Goal: Task Accomplishment & Management: Use online tool/utility

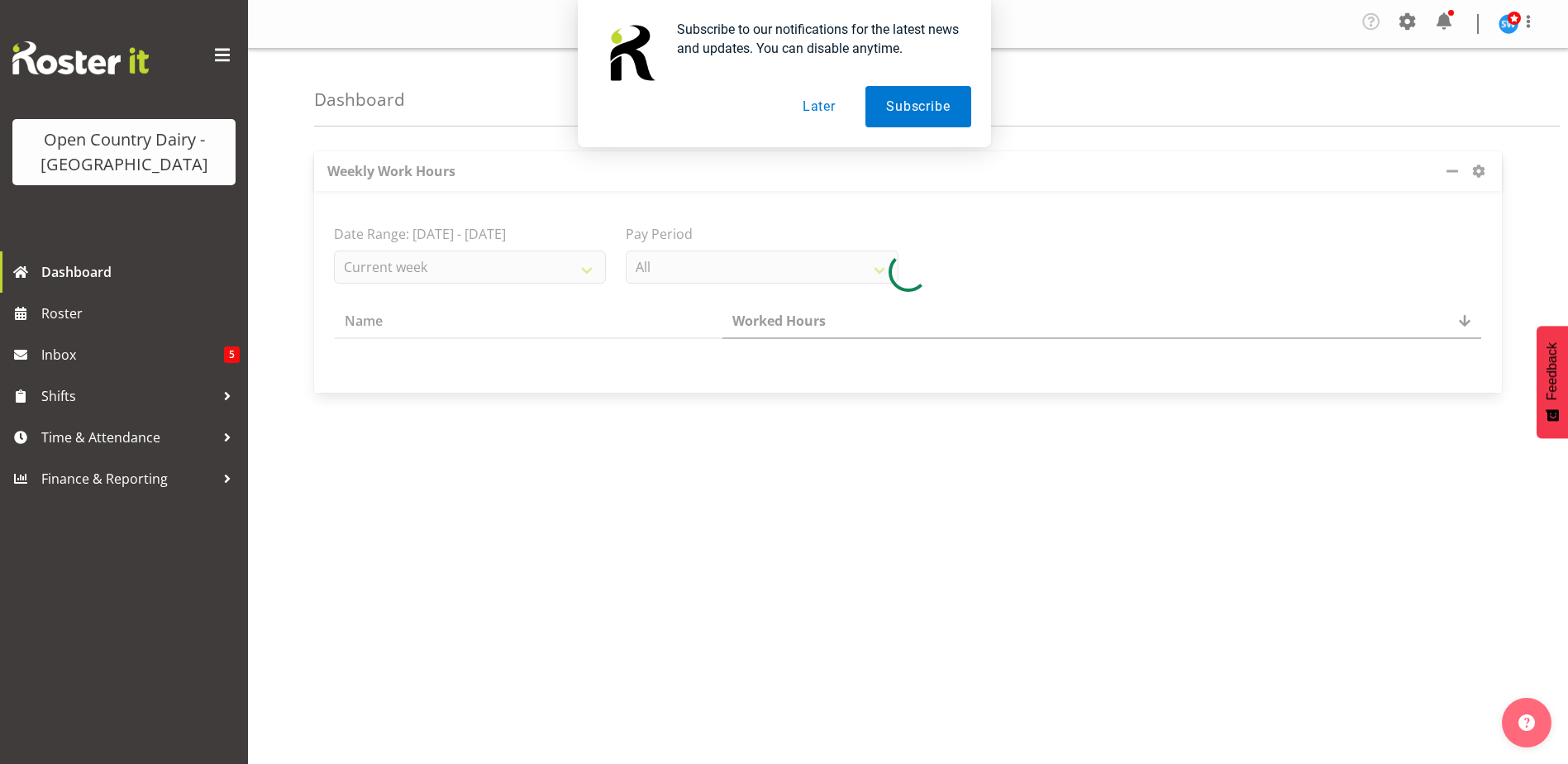
click at [824, 107] on button "Later" at bounding box center [819, 107] width 74 height 41
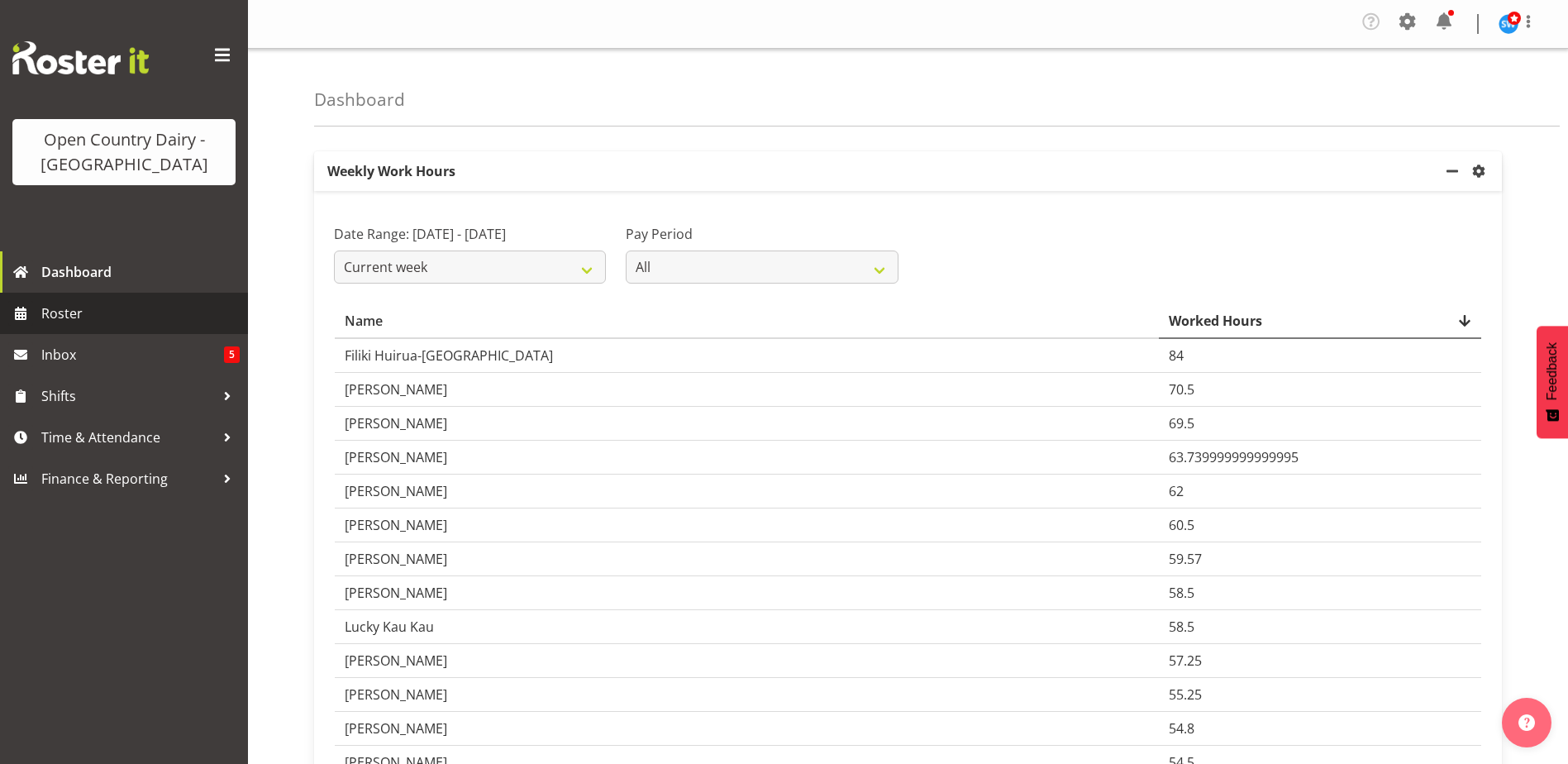
click at [48, 315] on span "Roster" at bounding box center [141, 313] width 199 height 25
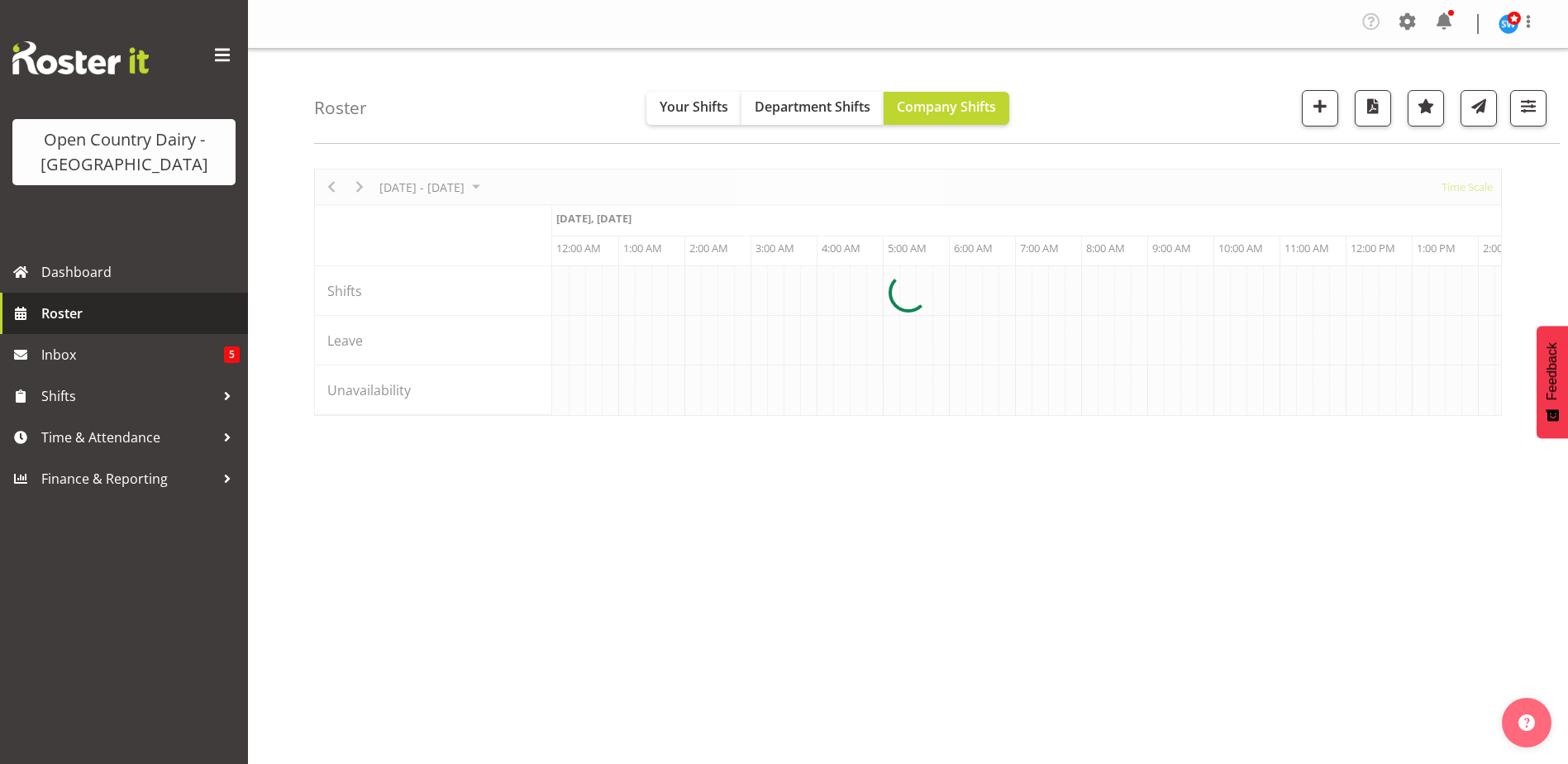
scroll to position [0, 9521]
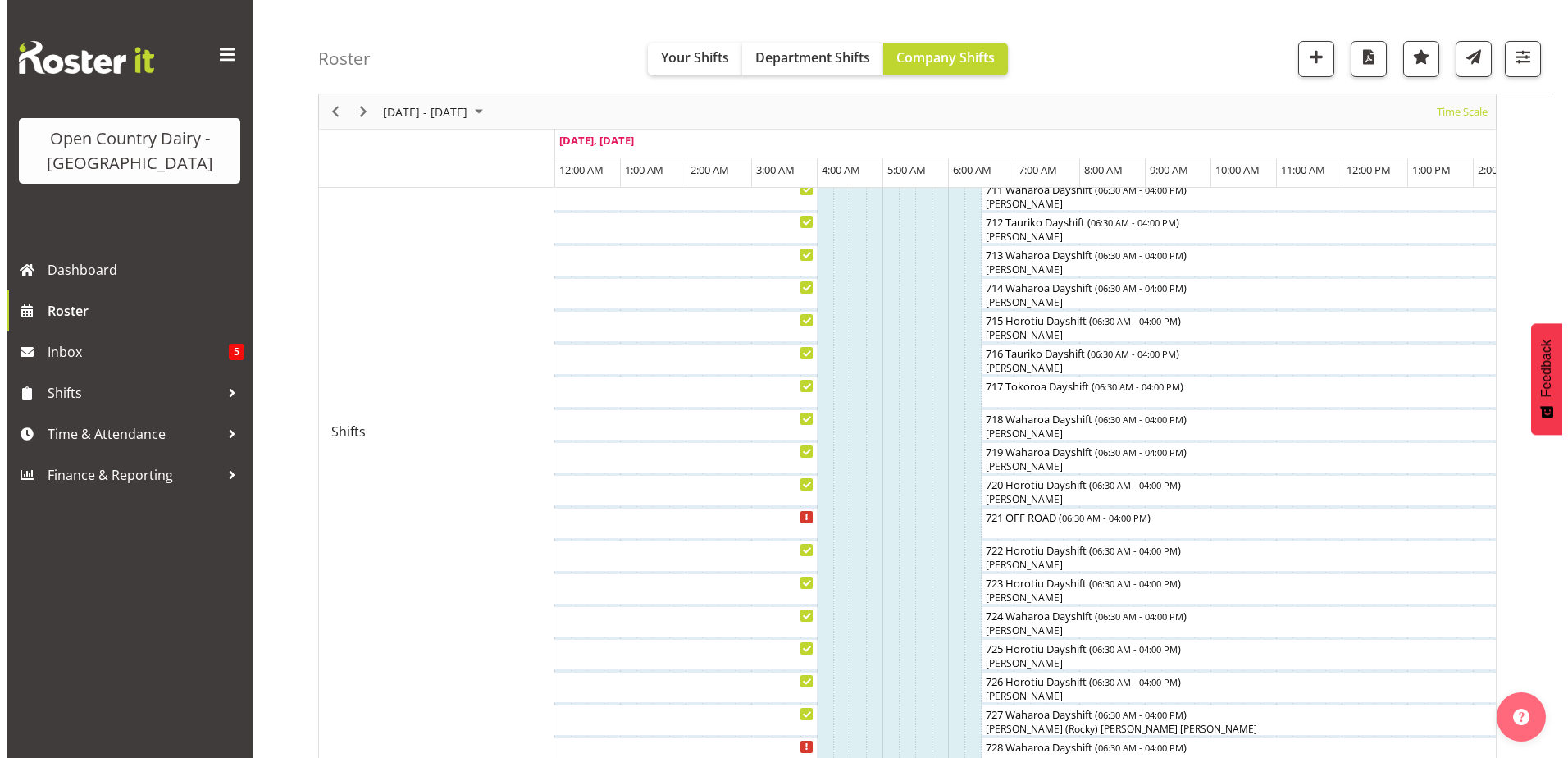
scroll to position [656, 0]
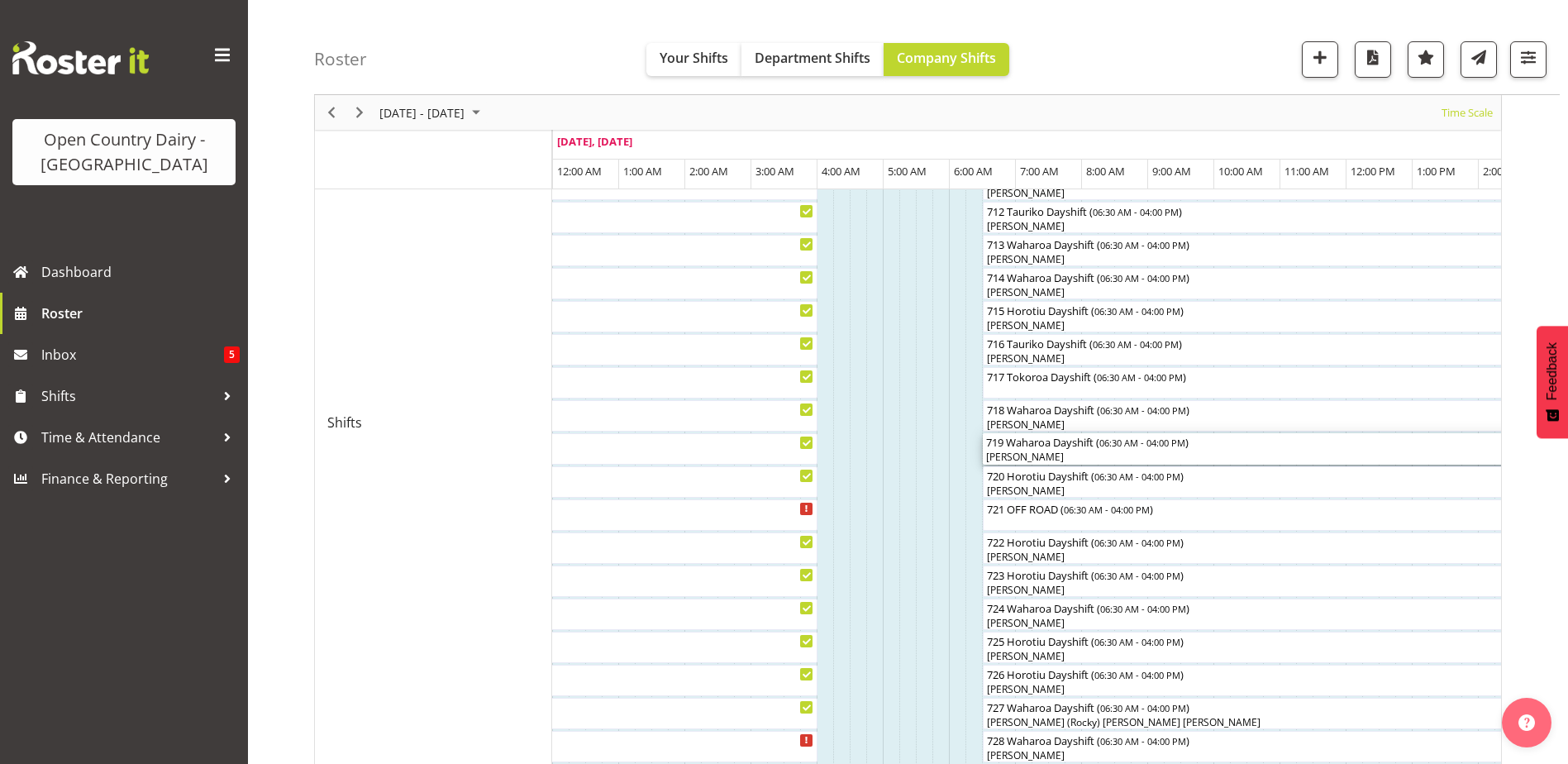
click at [1015, 457] on div "[PERSON_NAME]" at bounding box center [1297, 457] width 621 height 15
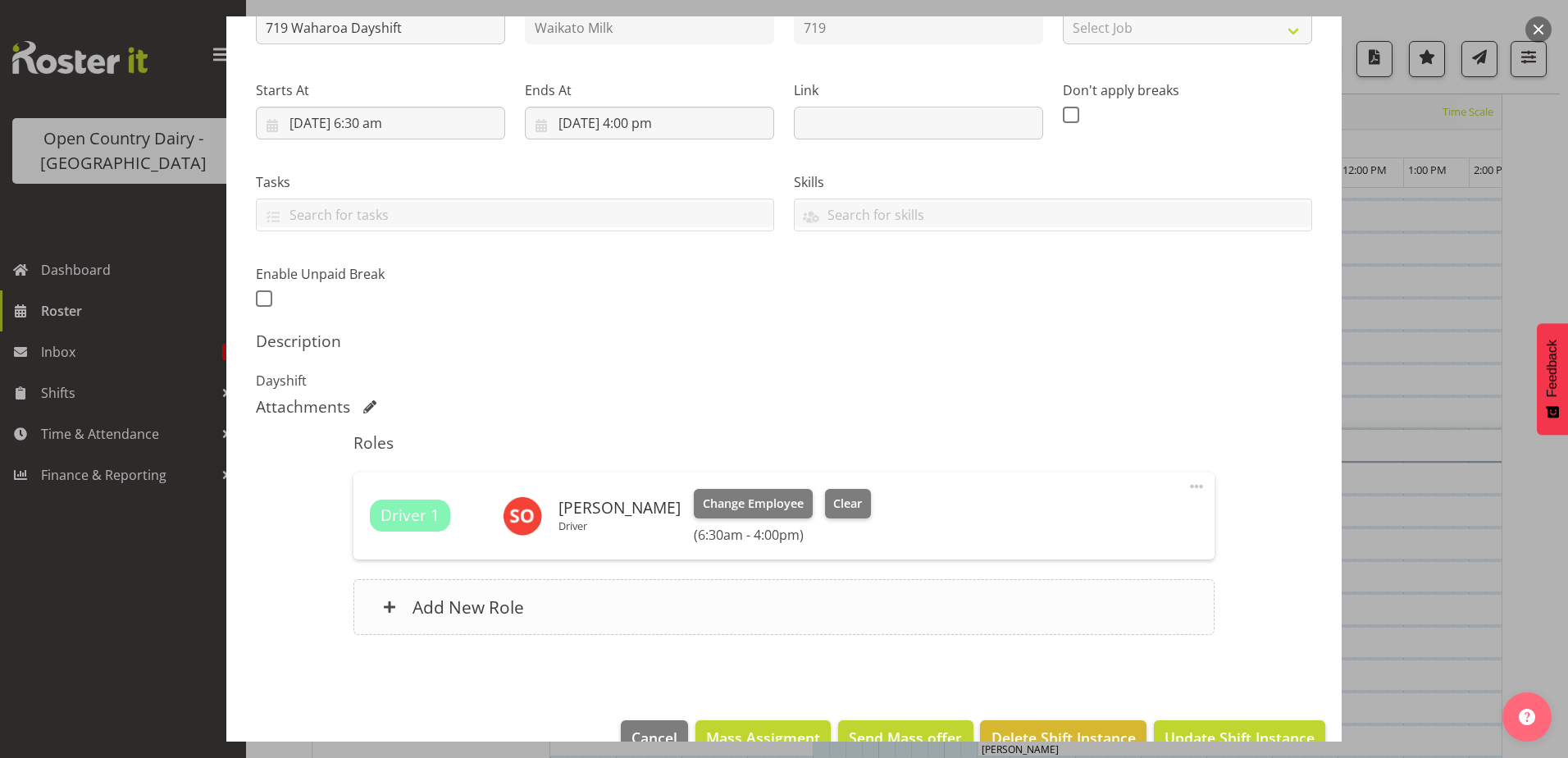
scroll to position [246, 0]
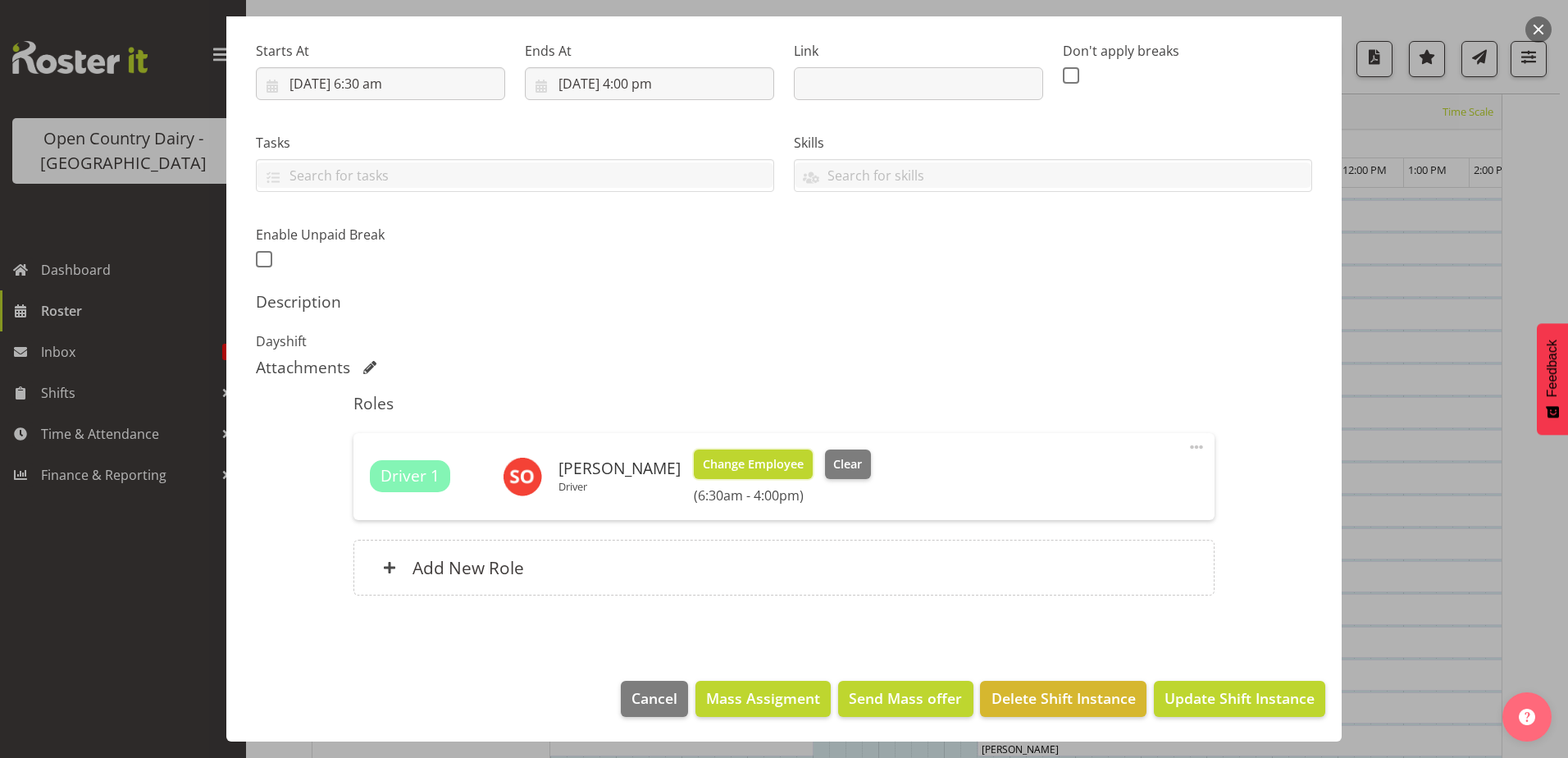
click at [754, 460] on span "Change Employee" at bounding box center [753, 464] width 101 height 18
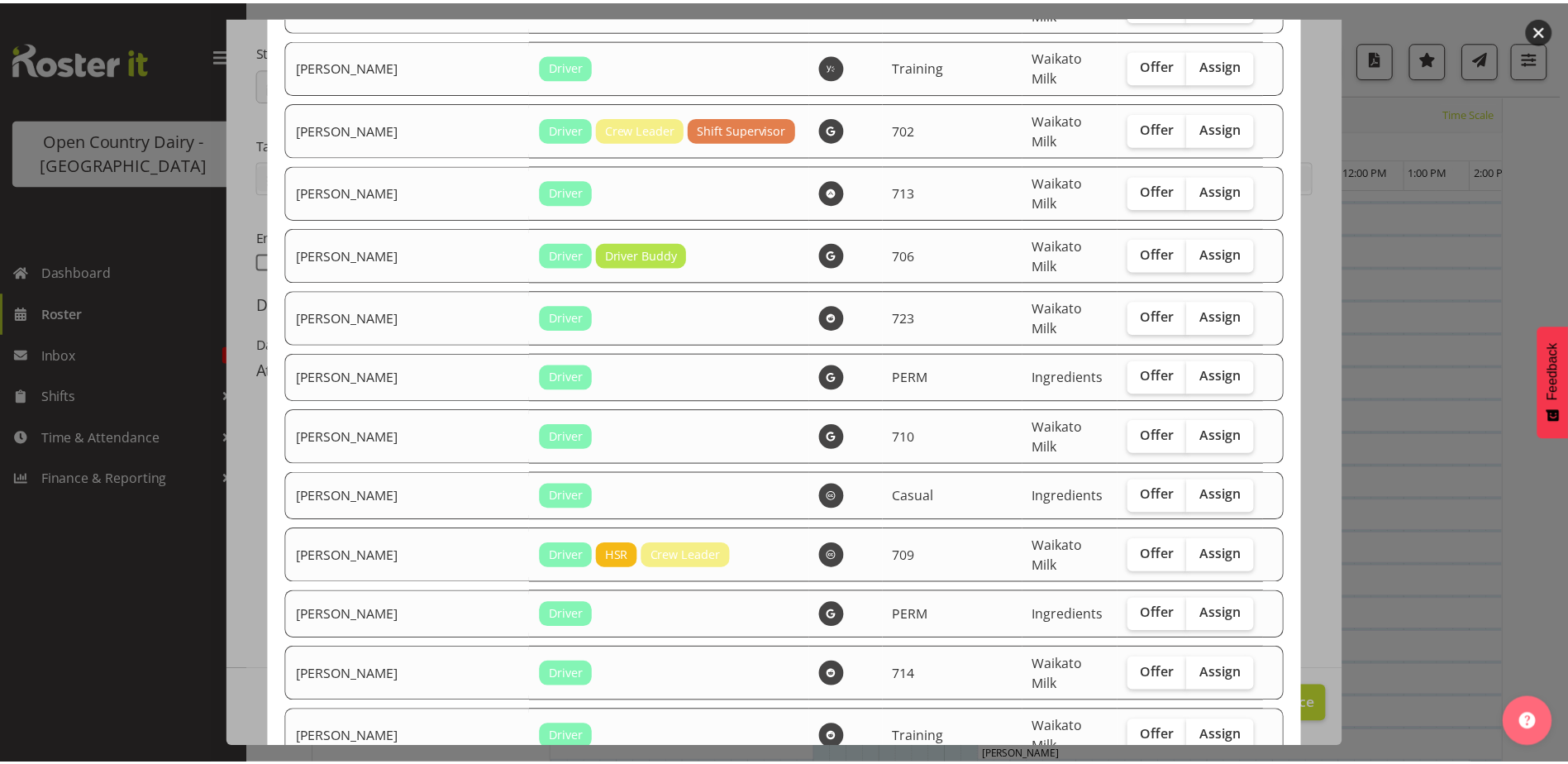
scroll to position [2982, 0]
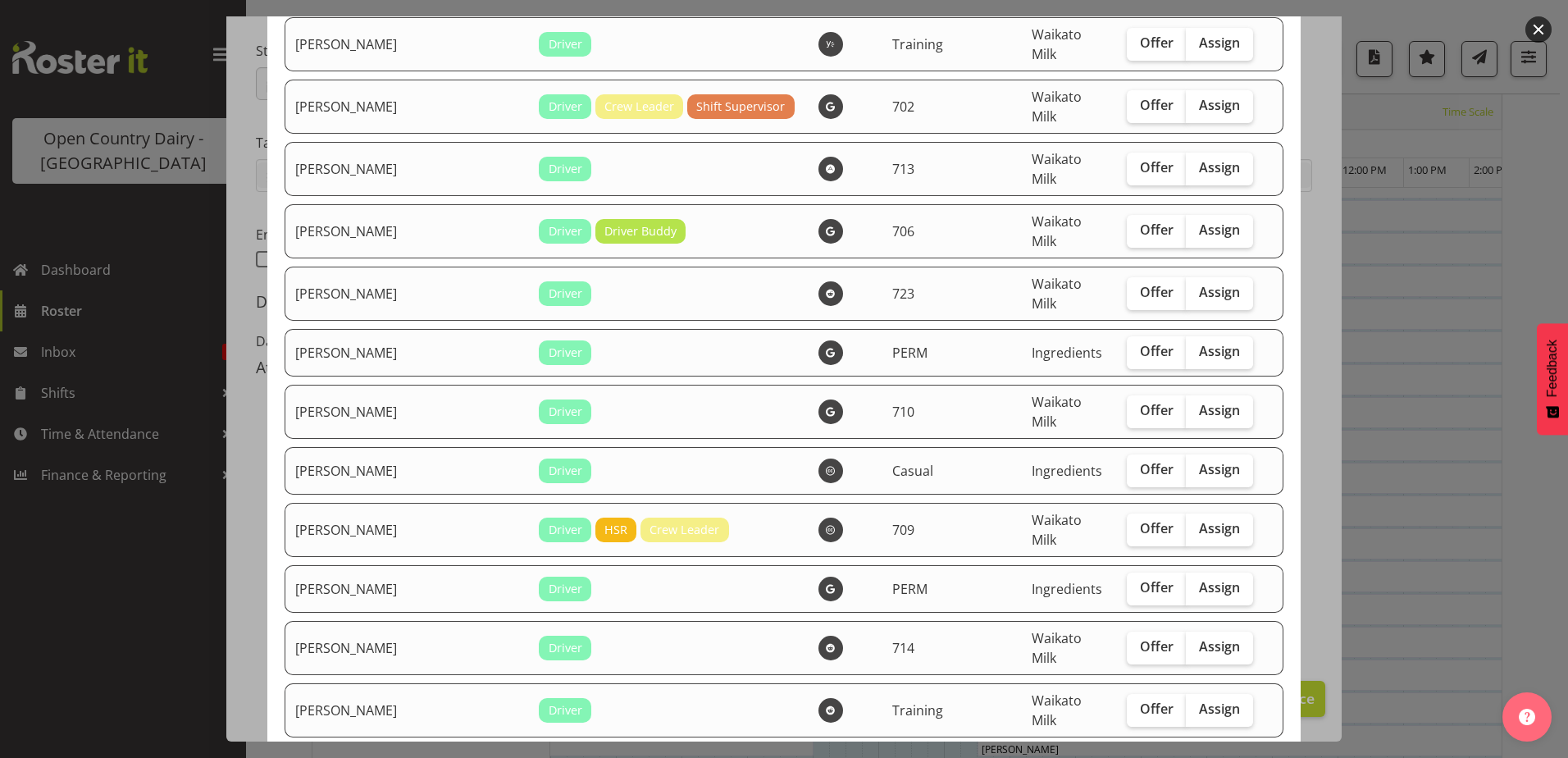
checkbox input "true"
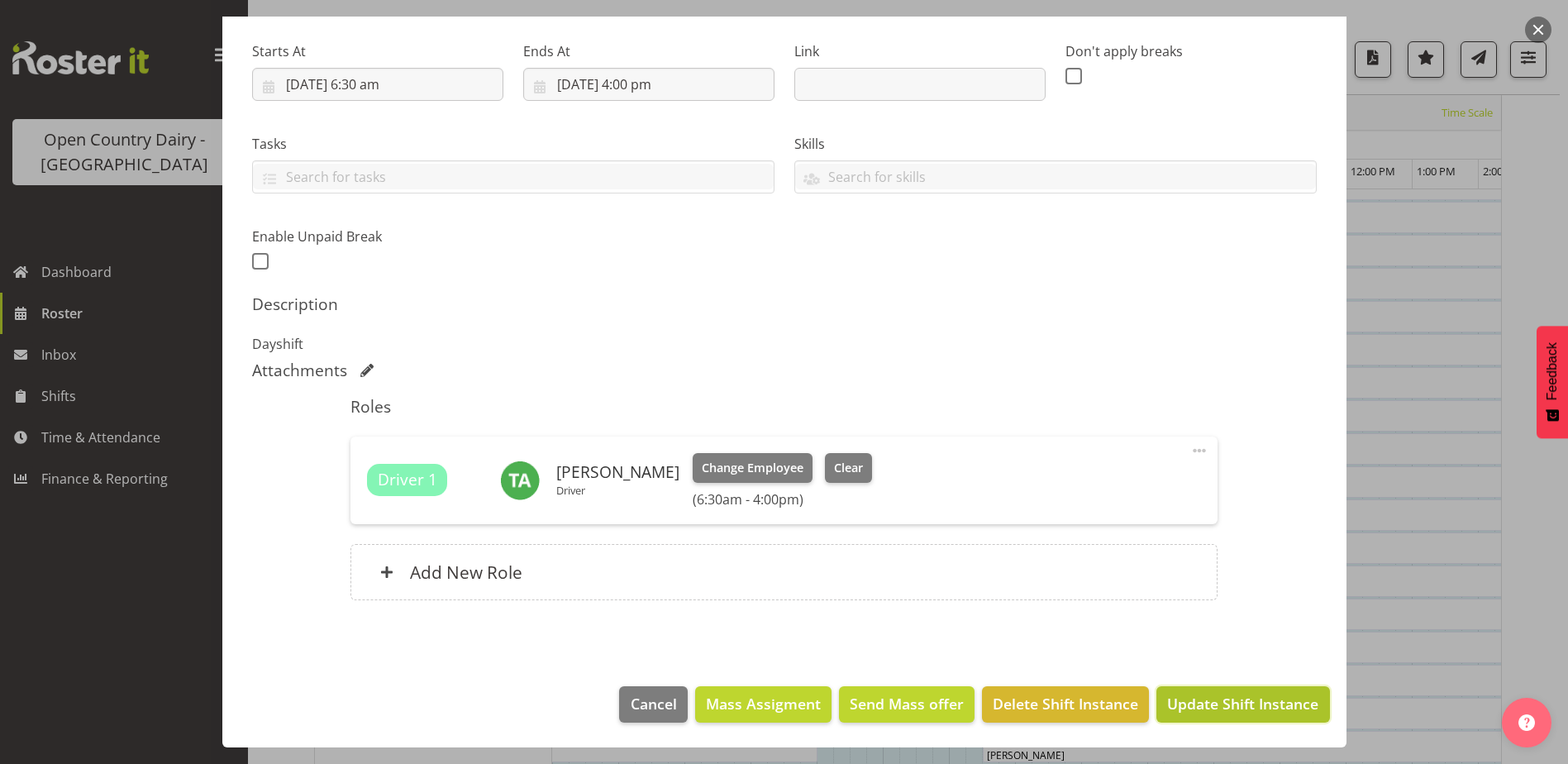
click at [1204, 700] on span "Update Shift Instance" at bounding box center [1243, 703] width 152 height 21
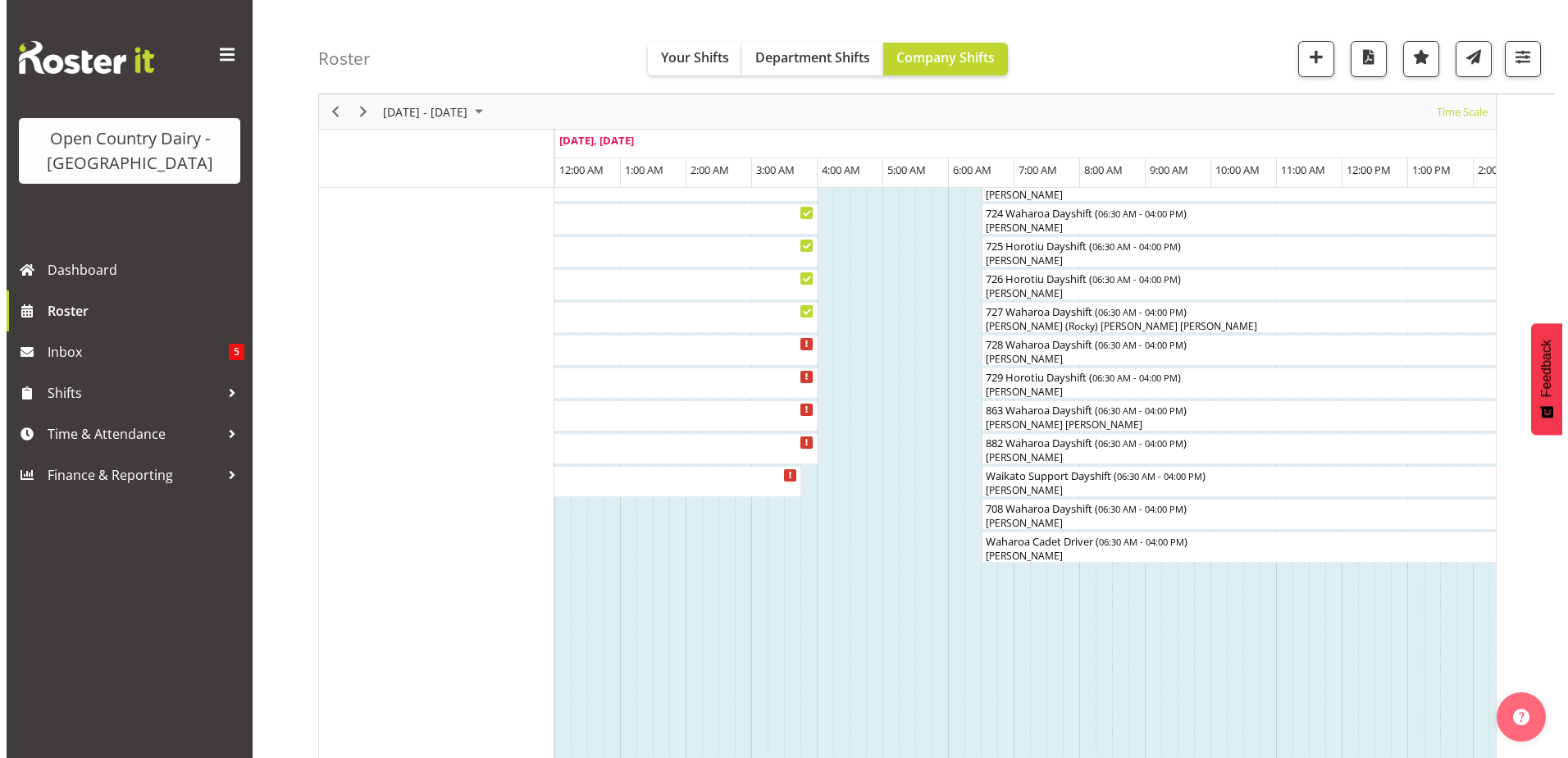
scroll to position [1037, 0]
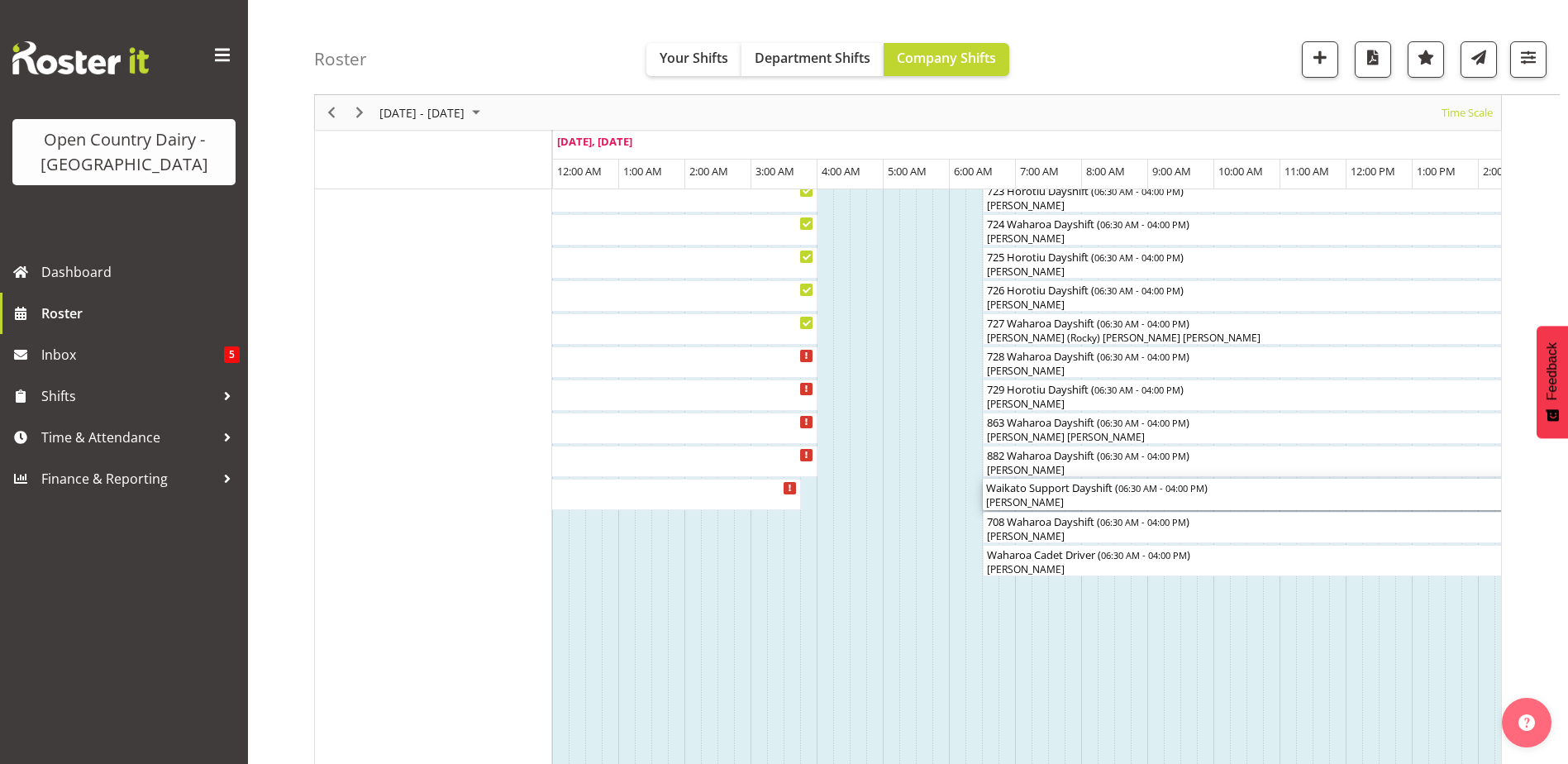
click at [1076, 494] on div "Waikato Support Dayshift ( 06:30 AM - 04:00 PM )" at bounding box center [1297, 487] width 621 height 17
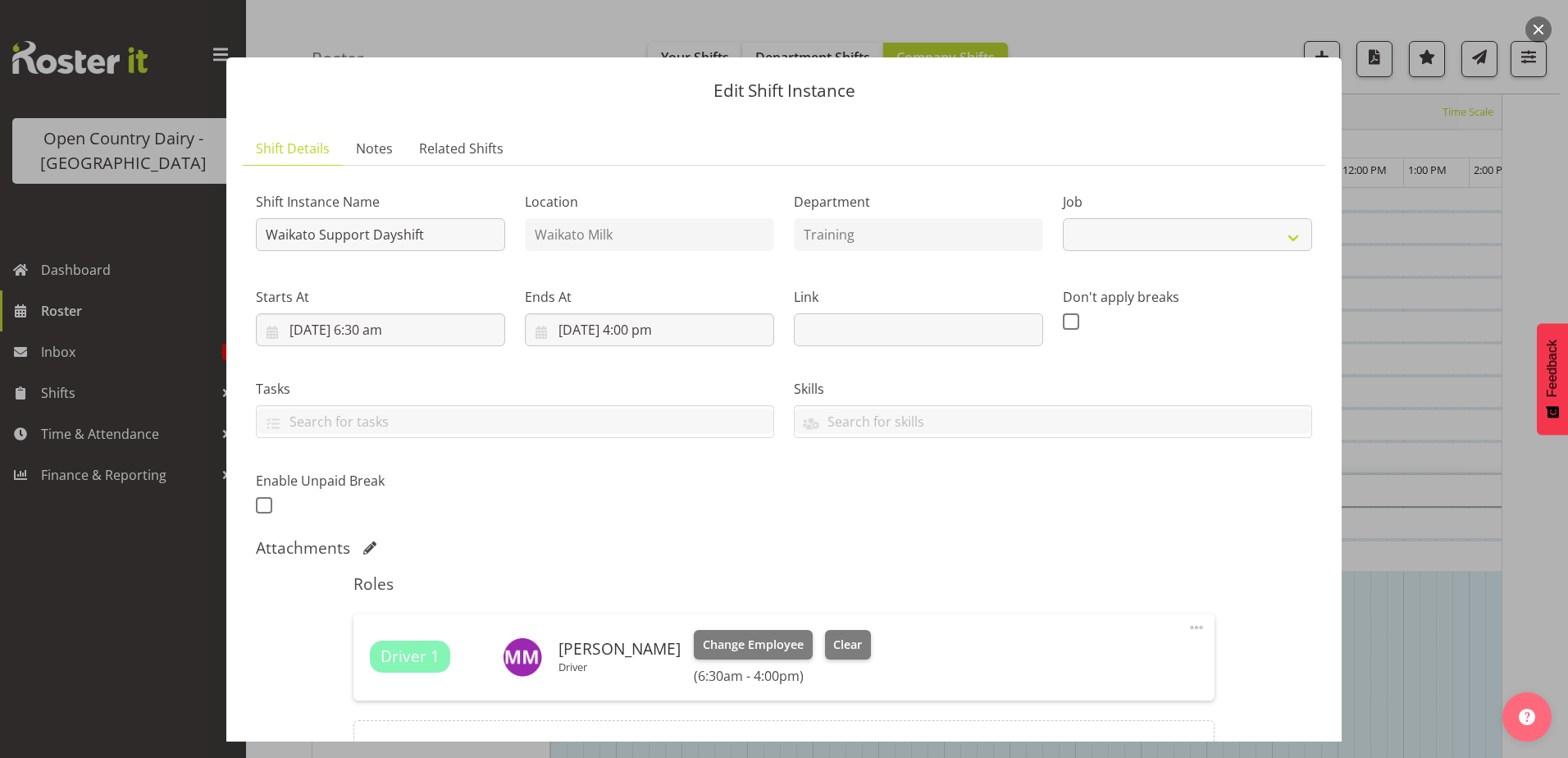
select select "9052"
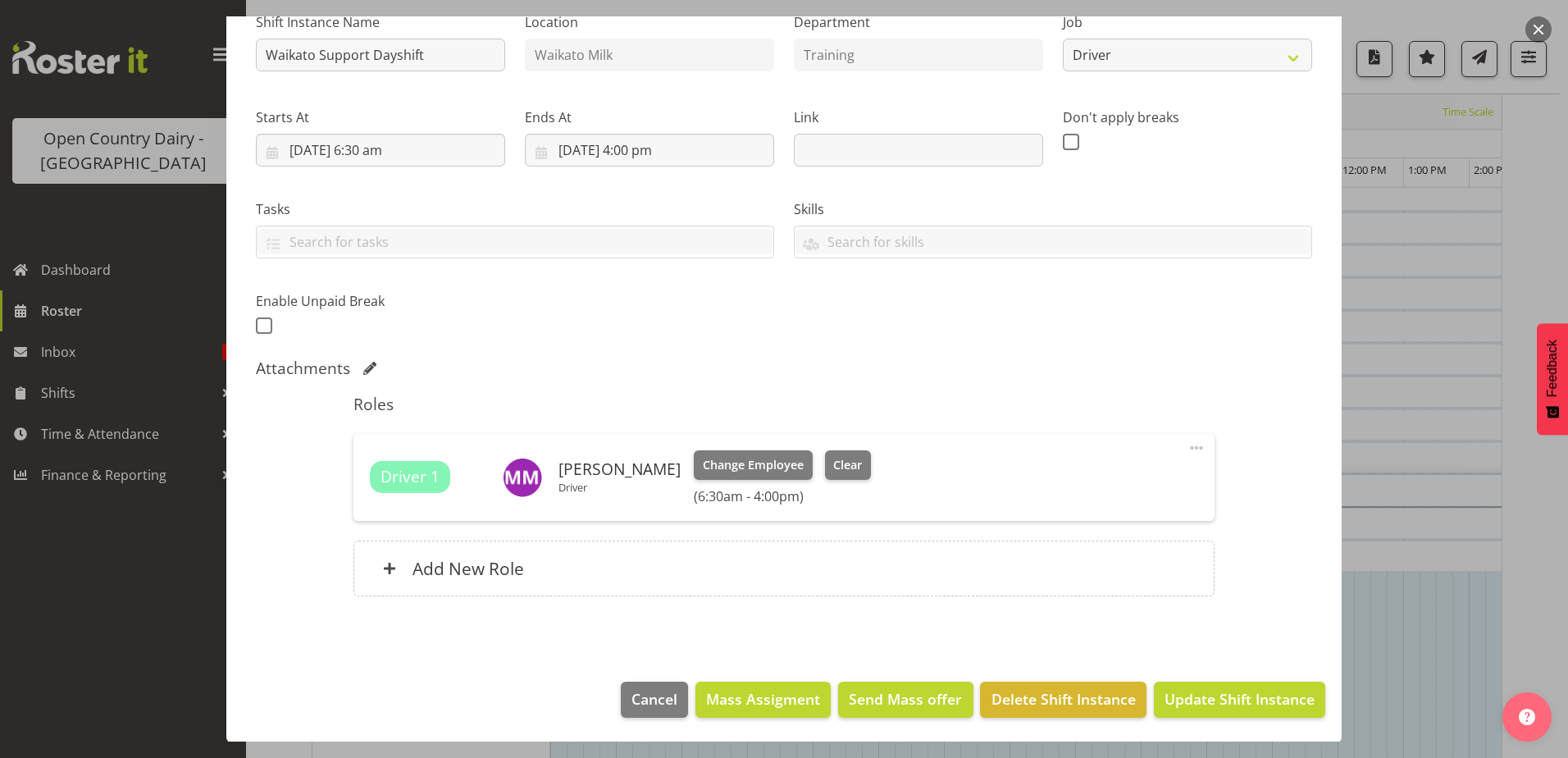
scroll to position [181, 0]
click at [452, 563] on h6 "Add New Role" at bounding box center [468, 567] width 111 height 21
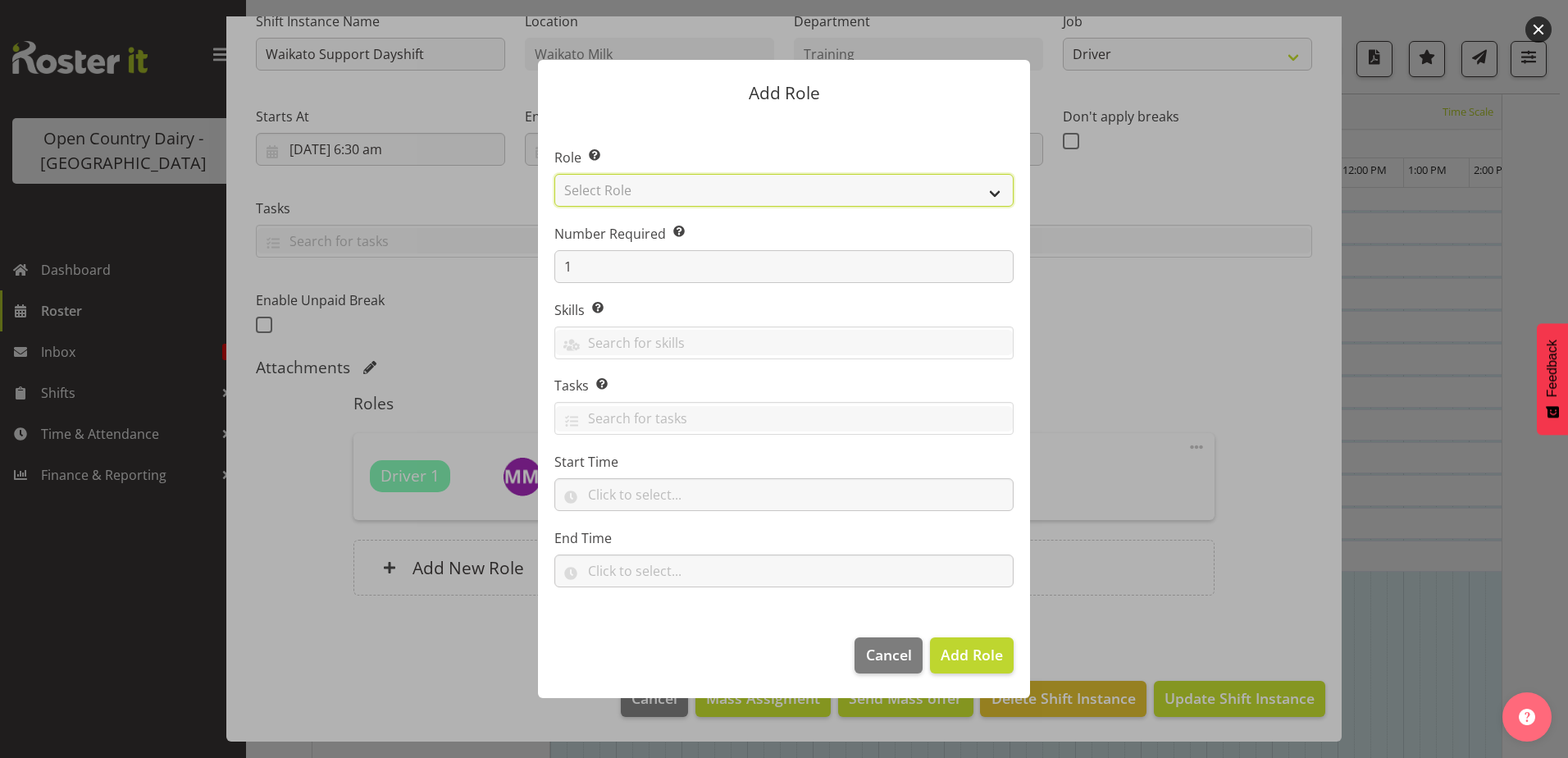
click at [991, 191] on select "Select Role Cadet Driver Crew Leader Driver Driver Buddy Driver Assessor Dayshi…" at bounding box center [784, 191] width 460 height 33
select select "1166"
click at [555, 174] on select "Select Role Cadet Driver Crew Leader Driver Driver Buddy Driver Assessor Dayshi…" at bounding box center [784, 191] width 460 height 33
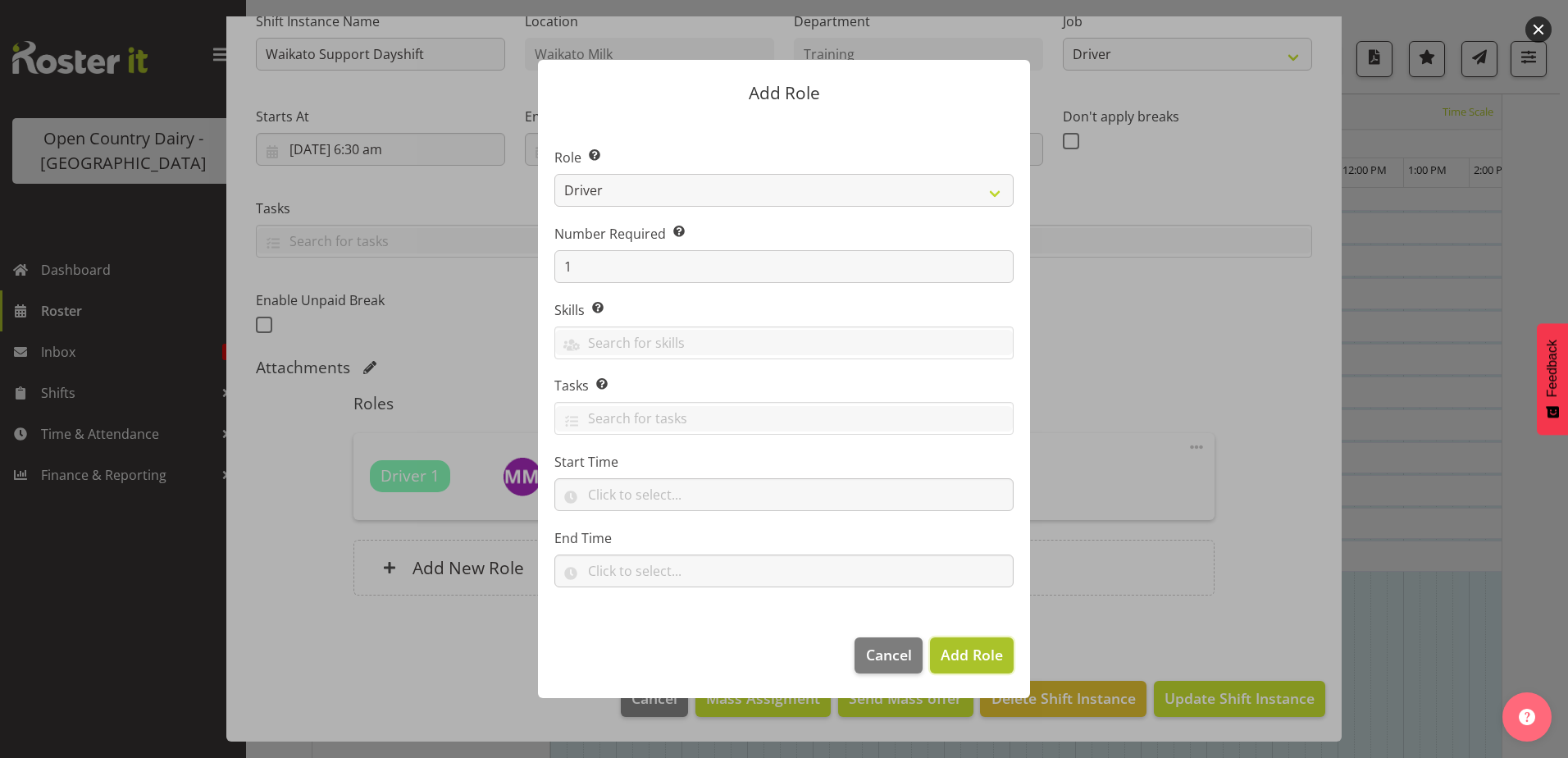
click at [964, 654] on span "Add Role" at bounding box center [971, 655] width 62 height 20
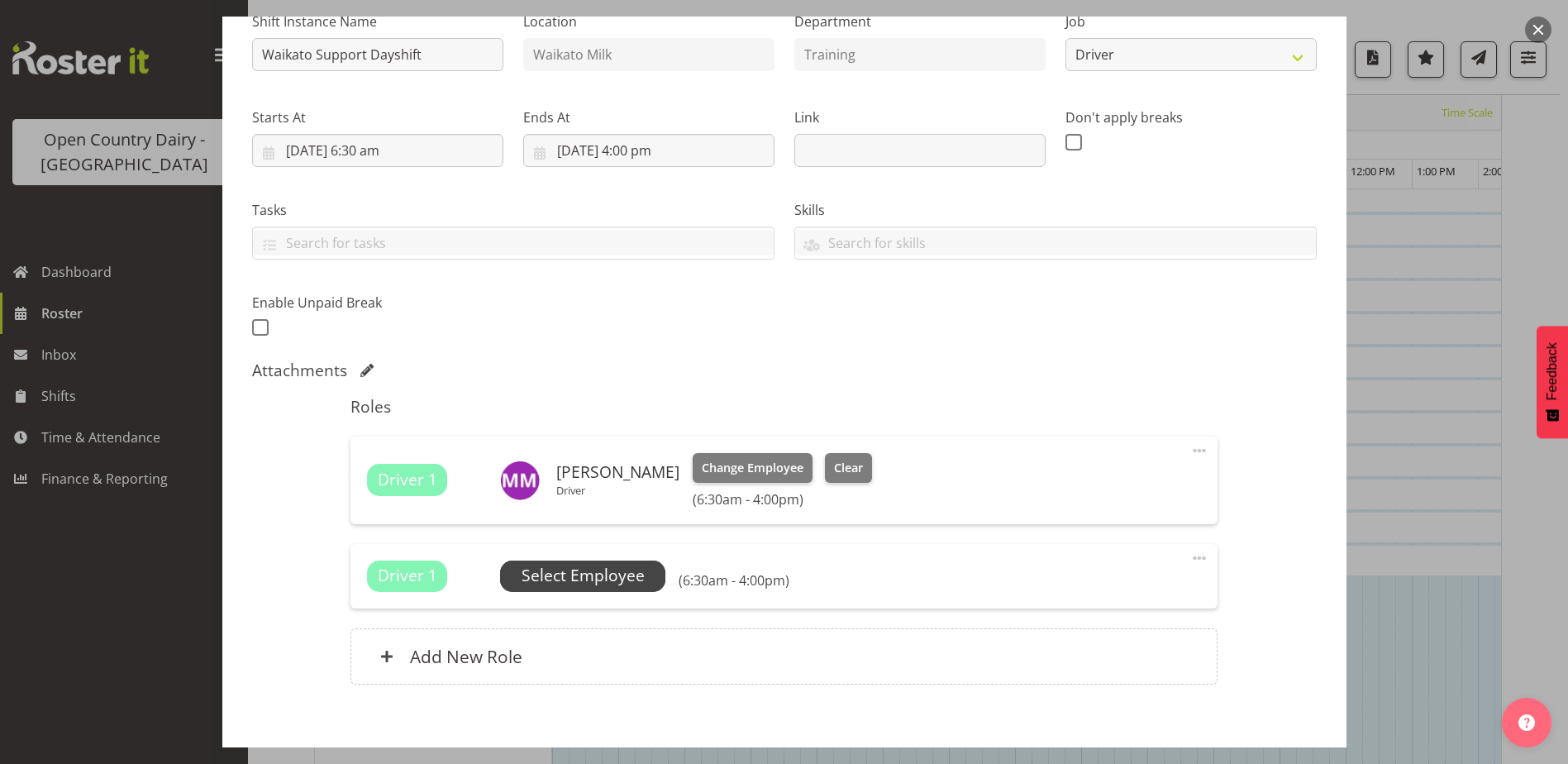
click at [556, 574] on span "Select Employee" at bounding box center [583, 576] width 123 height 24
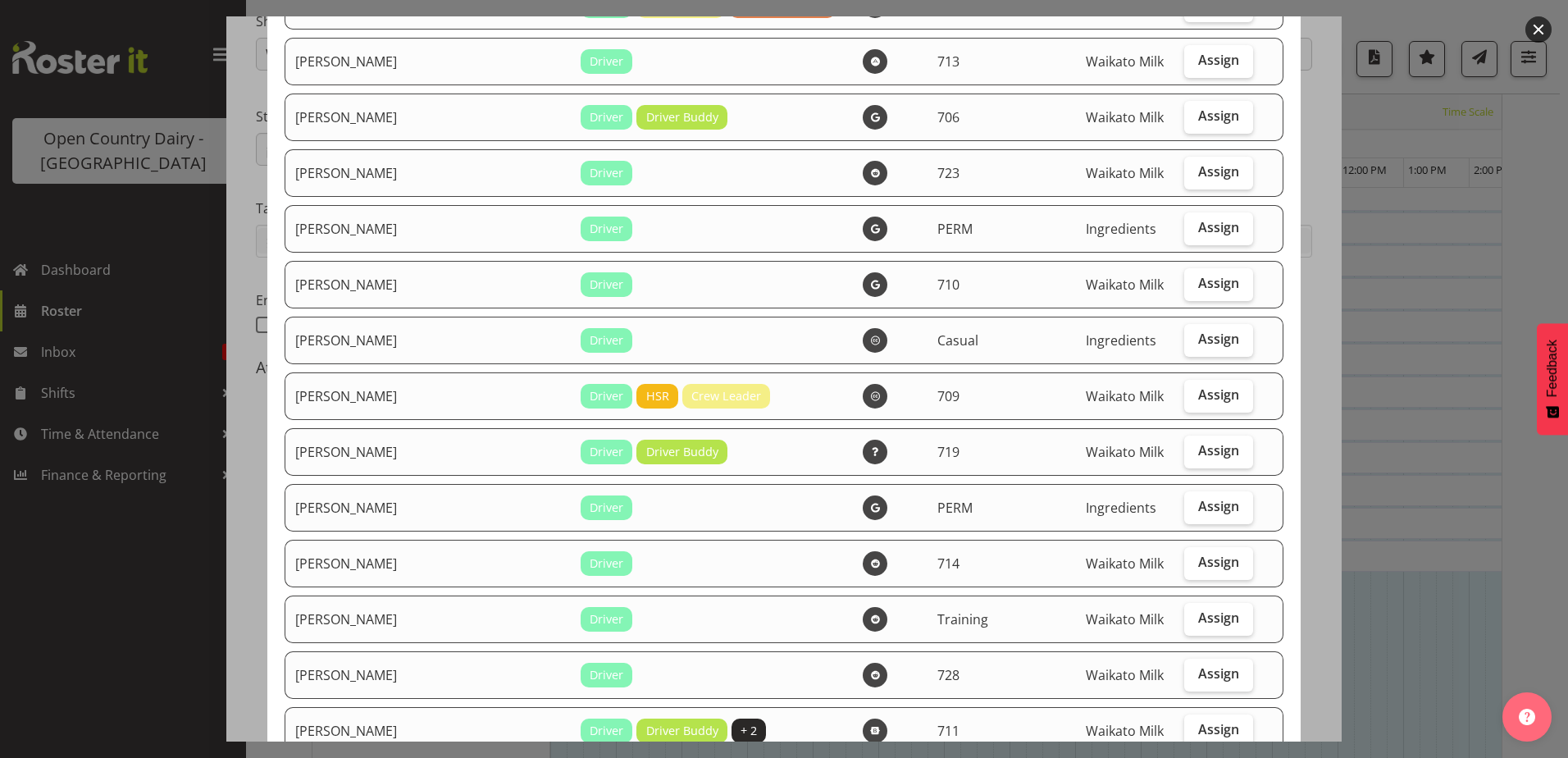
scroll to position [2788, 0]
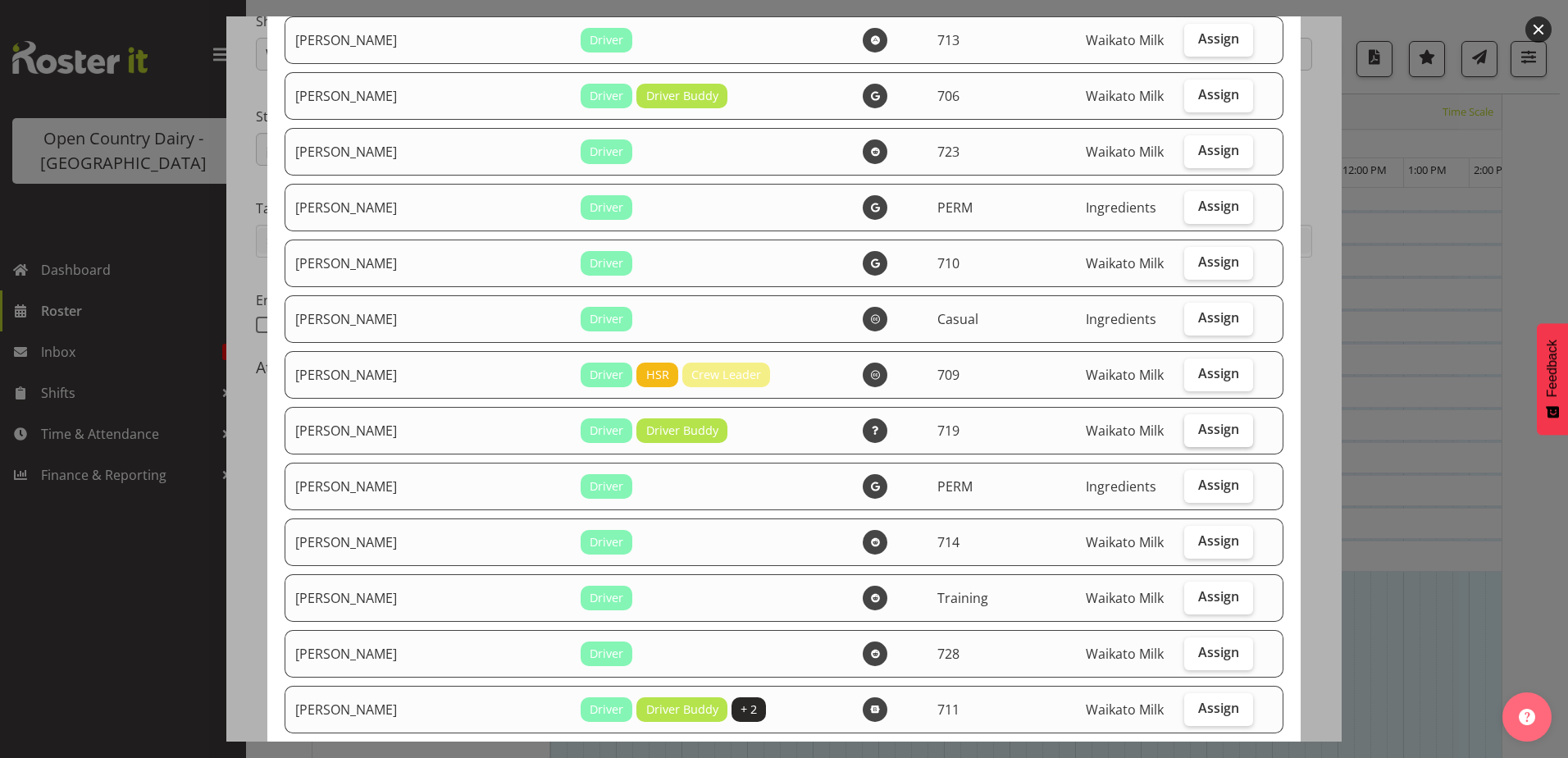
click at [1199, 431] on span "Assign" at bounding box center [1219, 429] width 41 height 16
click at [1191, 431] on input "Assign" at bounding box center [1189, 430] width 11 height 11
checkbox input "true"
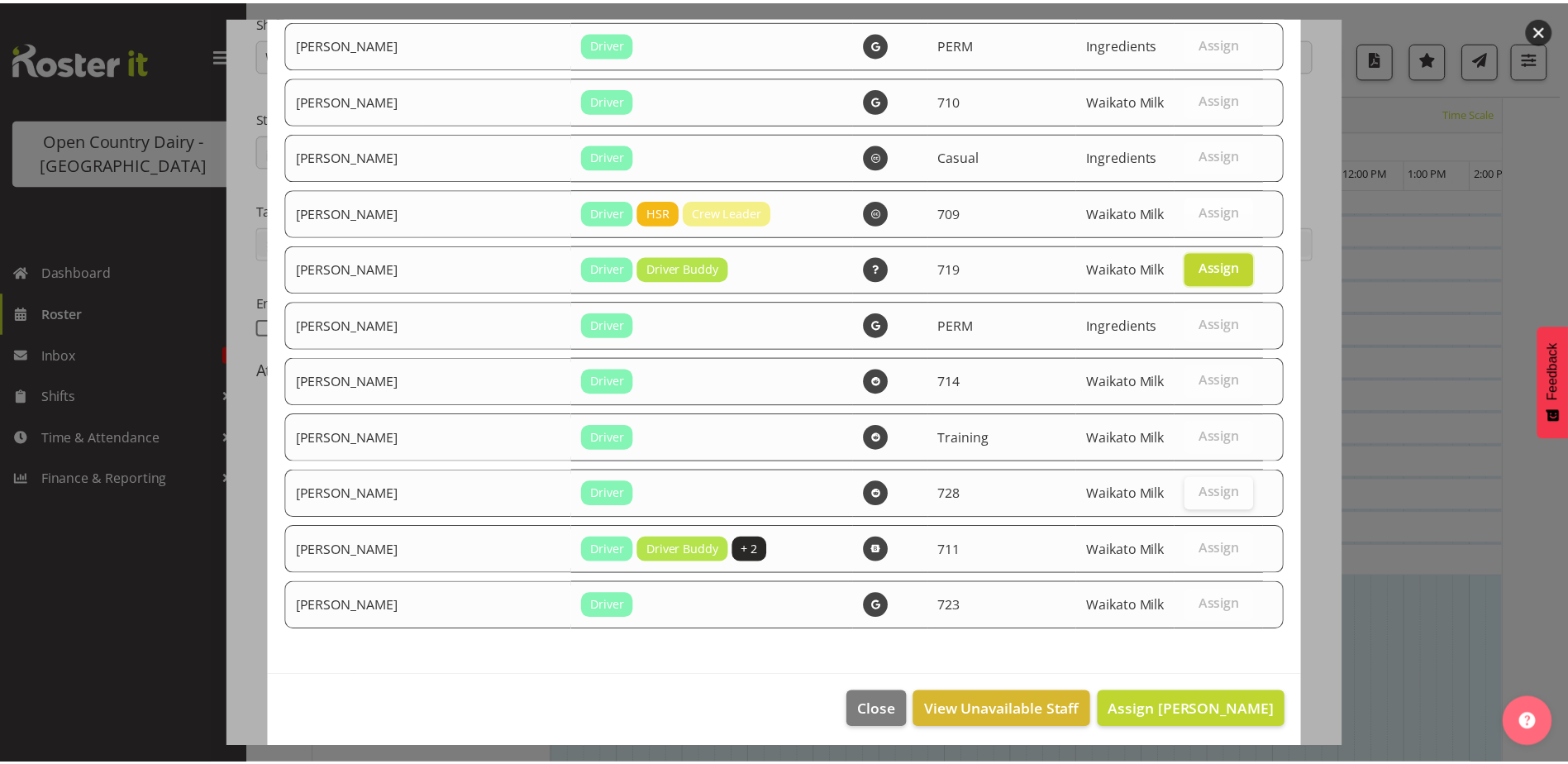
scroll to position [2982, 0]
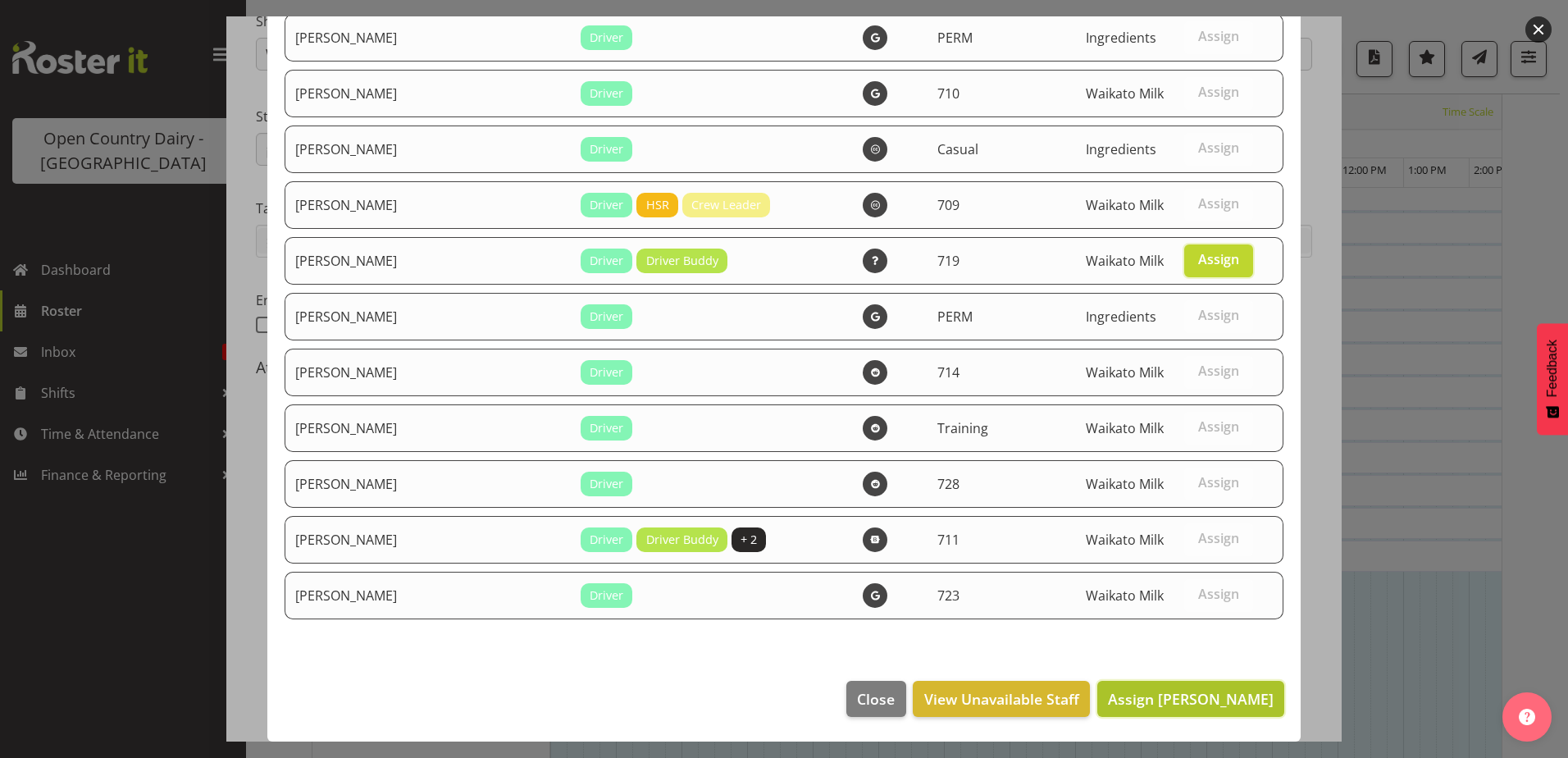
click at [1207, 703] on span "Assign [PERSON_NAME]" at bounding box center [1191, 699] width 166 height 20
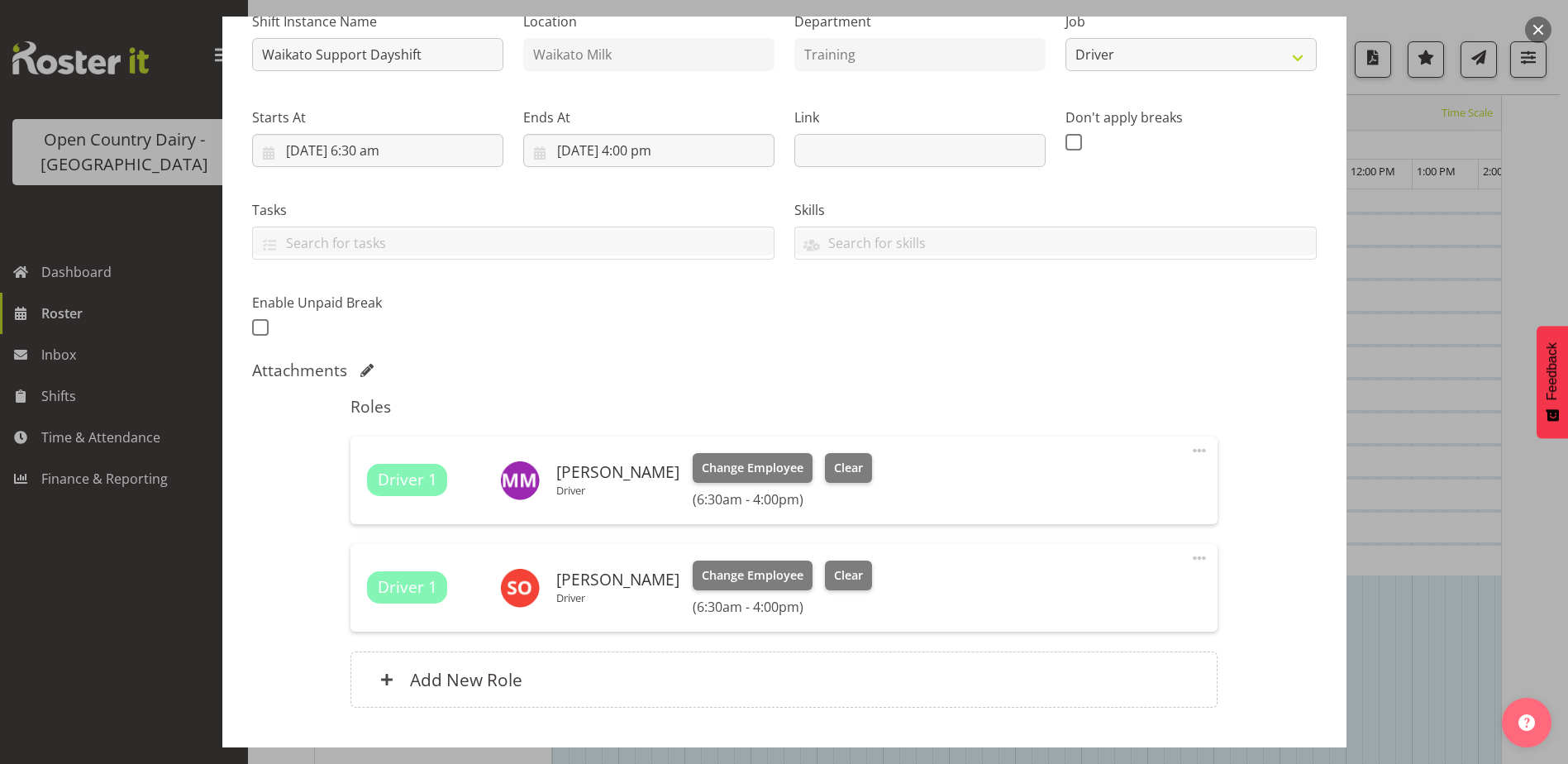
scroll to position [290, 0]
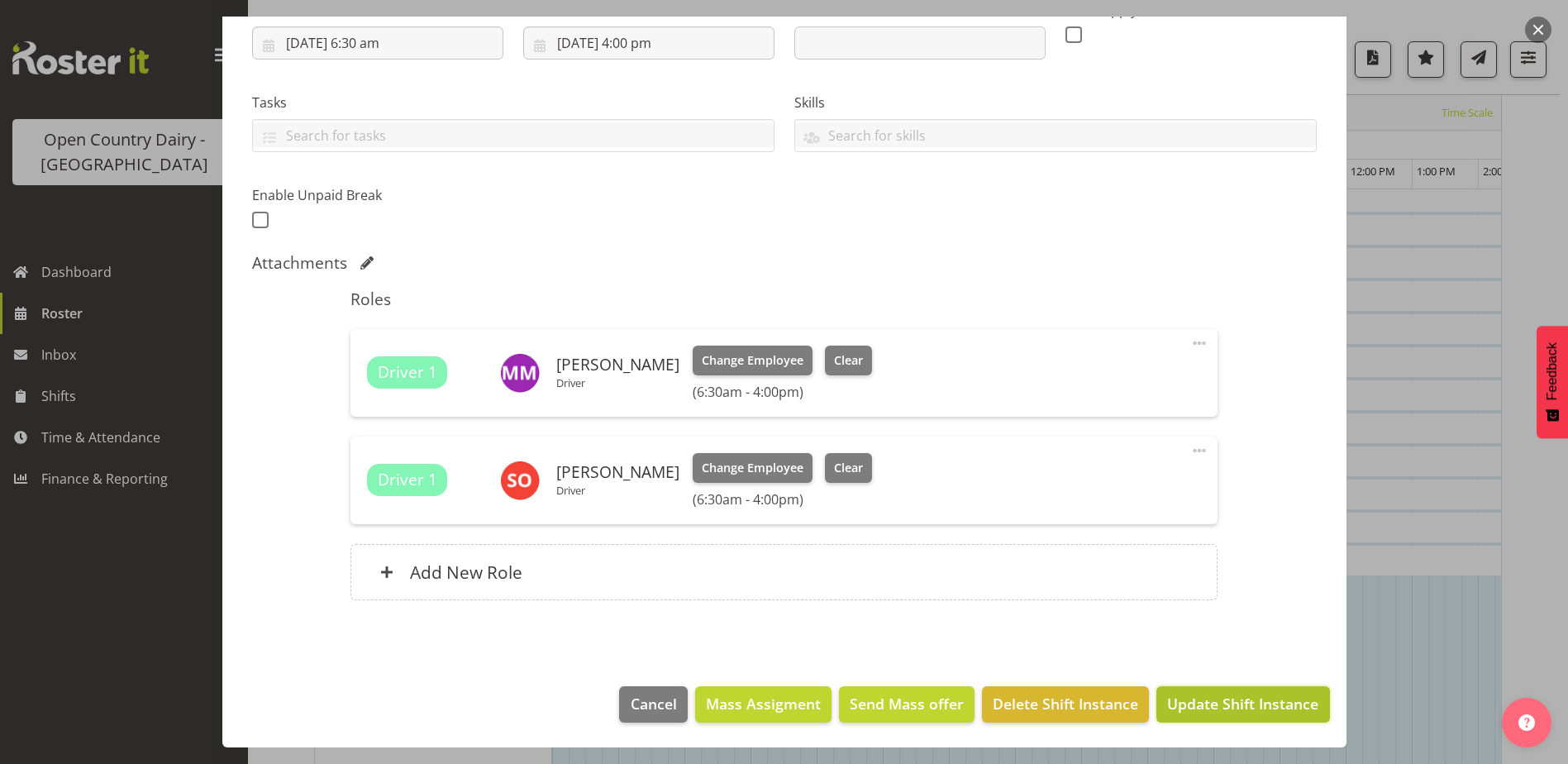
click at [1205, 710] on span "Update Shift Instance" at bounding box center [1243, 703] width 152 height 21
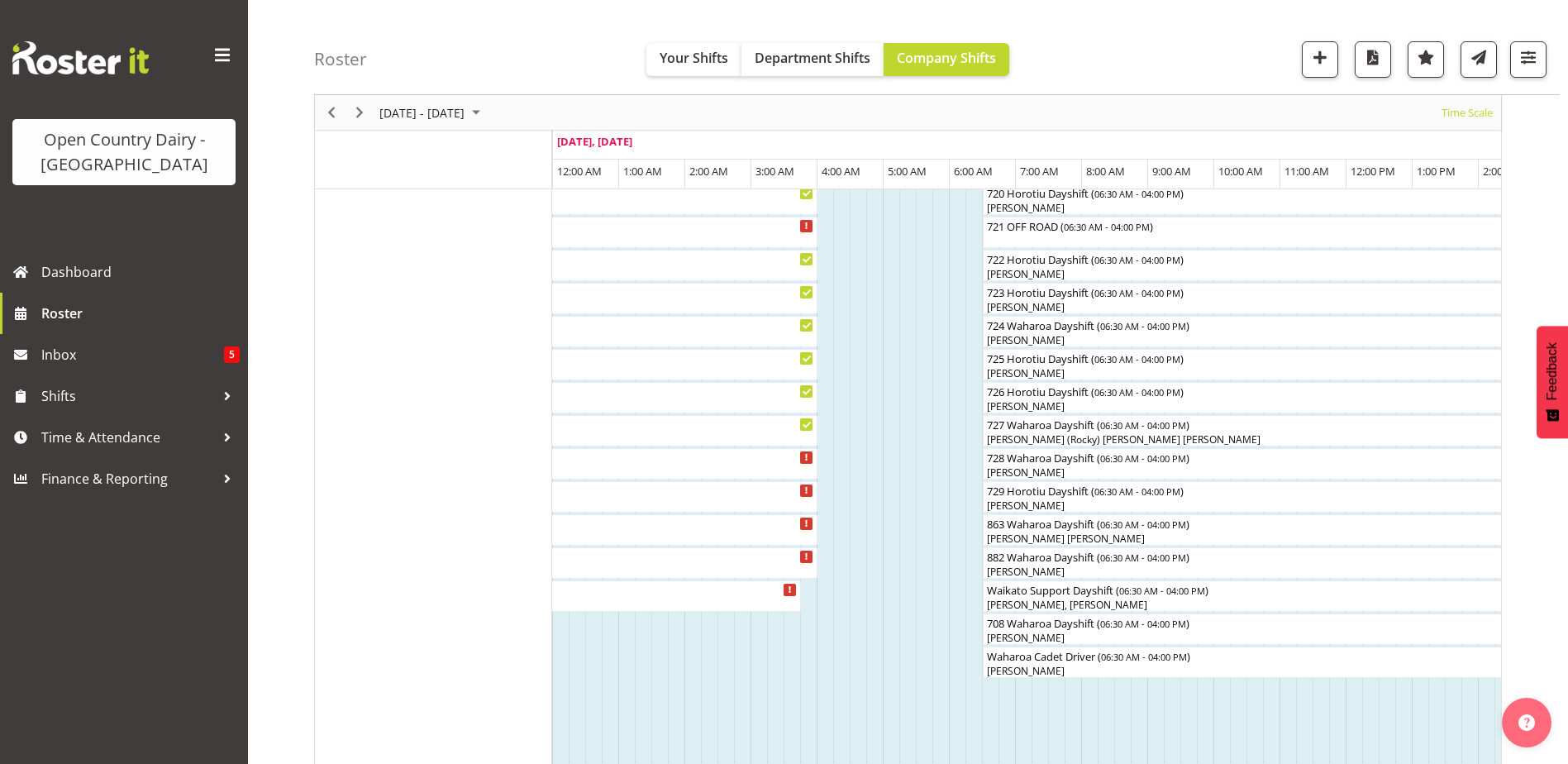
scroll to position [1045, 0]
